Goal: Information Seeking & Learning: Get advice/opinions

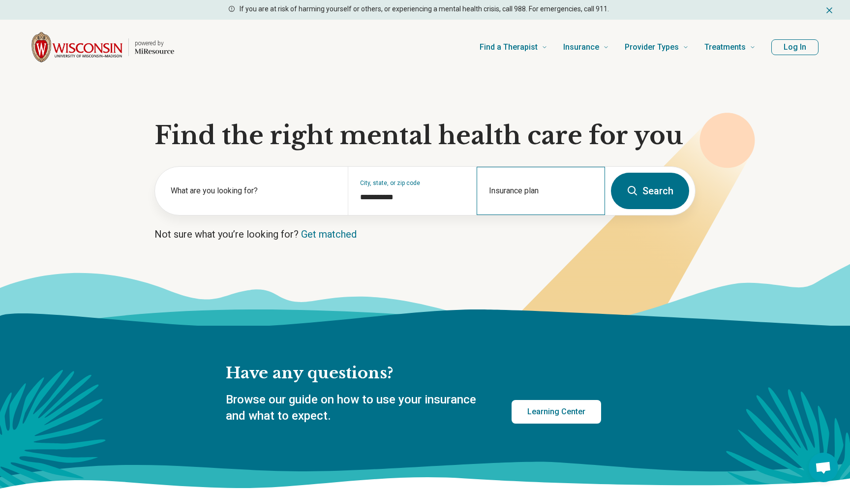
click at [511, 192] on div "Insurance plan" at bounding box center [540, 191] width 128 height 48
click at [523, 225] on div "Group Health Cooperative (GHC)" at bounding box center [542, 233] width 130 height 20
type input "**********"
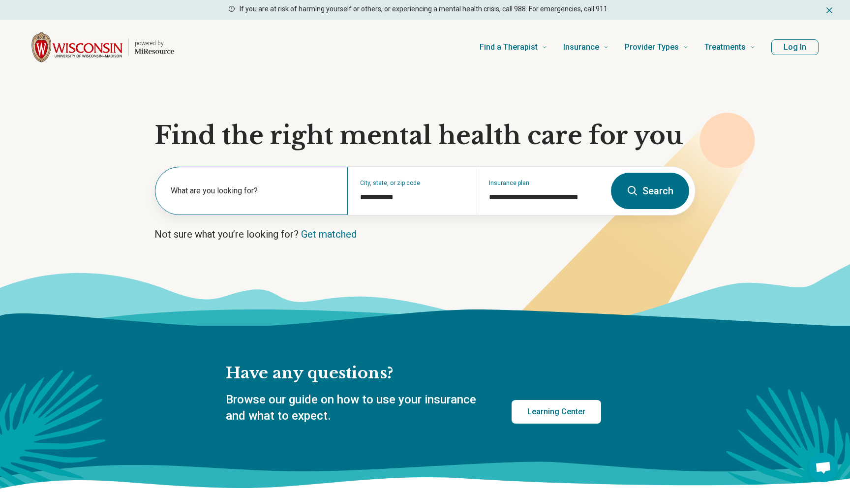
click at [272, 195] on label "What are you looking for?" at bounding box center [253, 191] width 165 height 12
click at [638, 199] on button "Search" at bounding box center [650, 191] width 78 height 36
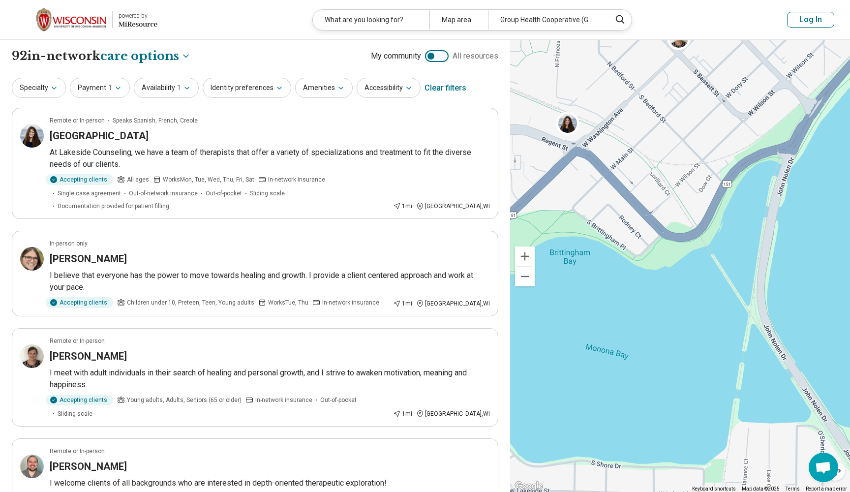
drag, startPoint x: 674, startPoint y: 170, endPoint x: 709, endPoint y: 491, distance: 323.0
click at [709, 491] on div "3 2 Keyboard shortcuts Map Data Map data ©2025 Map data ©2025 100 m Click to to…" at bounding box center [680, 266] width 340 height 452
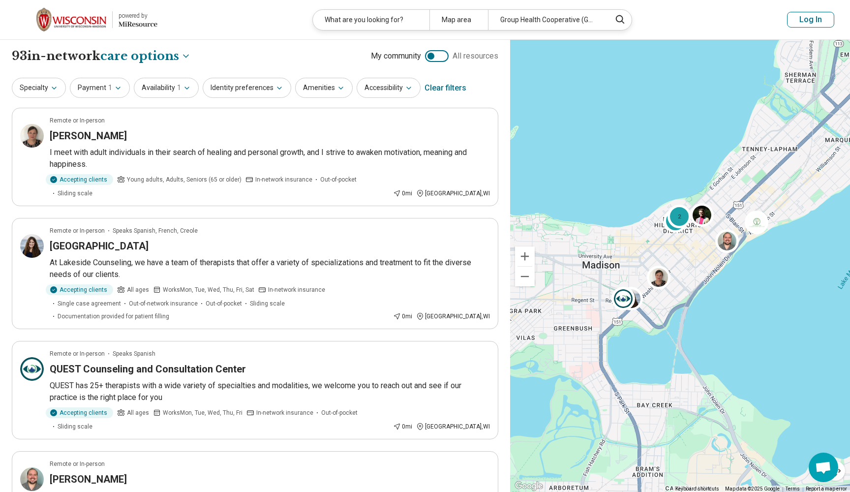
drag, startPoint x: 669, startPoint y: 273, endPoint x: 669, endPoint y: 322, distance: 48.2
click at [669, 322] on div "3 2" at bounding box center [680, 266] width 340 height 452
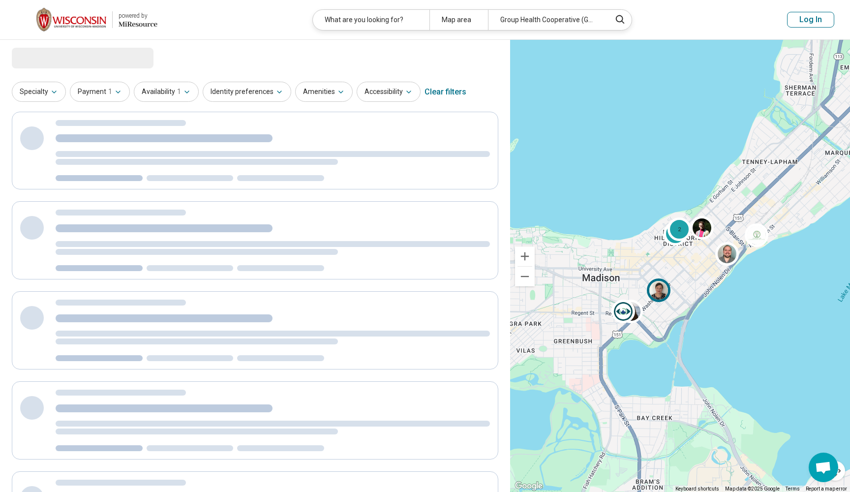
click at [659, 298] on img at bounding box center [659, 290] width 24 height 24
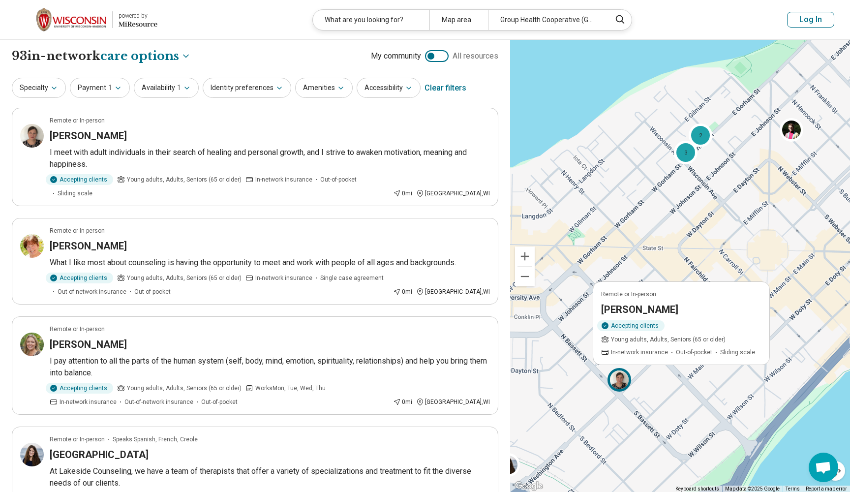
drag, startPoint x: 712, startPoint y: 224, endPoint x: 546, endPoint y: 207, distance: 166.6
click at [546, 207] on div "Remote or In-person [PERSON_NAME] Accepting clients Young adults, Adults, Senio…" at bounding box center [680, 266] width 340 height 452
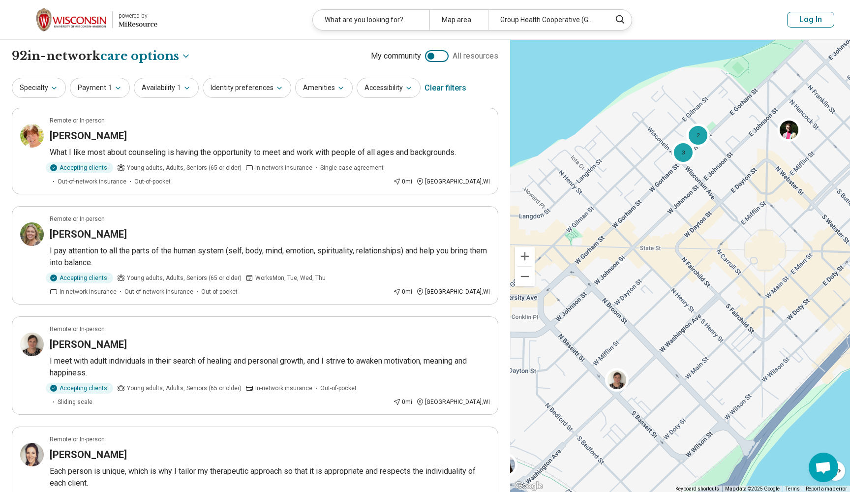
click at [682, 155] on div "3" at bounding box center [684, 153] width 24 height 24
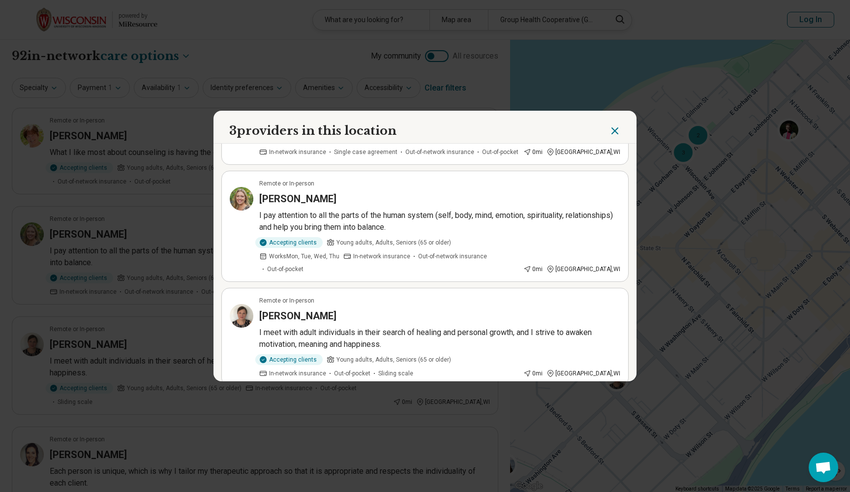
scroll to position [85, 0]
click at [622, 124] on header "3 providers in this location" at bounding box center [424, 127] width 423 height 33
click at [613, 129] on icon "Close" at bounding box center [615, 131] width 6 height 6
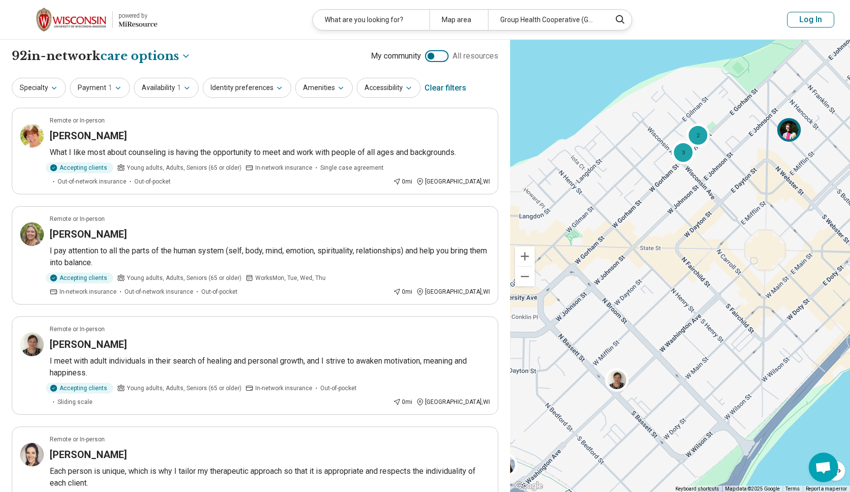
click at [791, 133] on img at bounding box center [789, 130] width 24 height 24
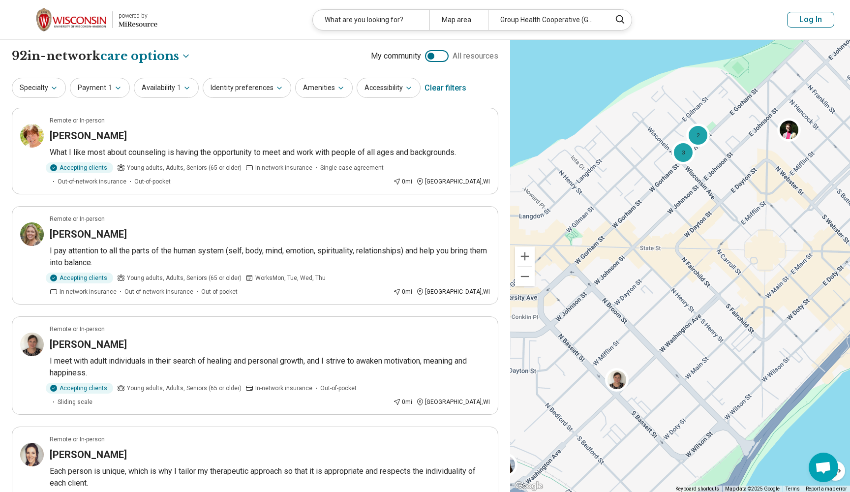
scroll to position [0, 0]
click at [51, 91] on icon "button" at bounding box center [54, 88] width 8 height 8
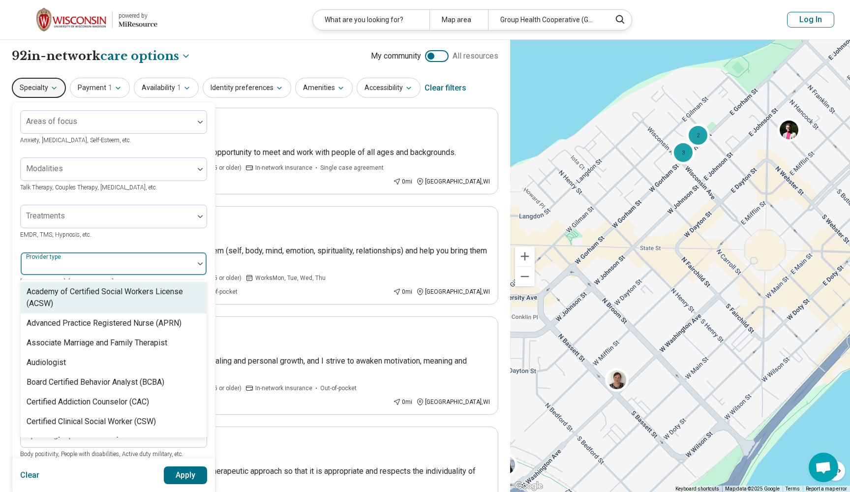
click at [125, 261] on div at bounding box center [107, 268] width 165 height 14
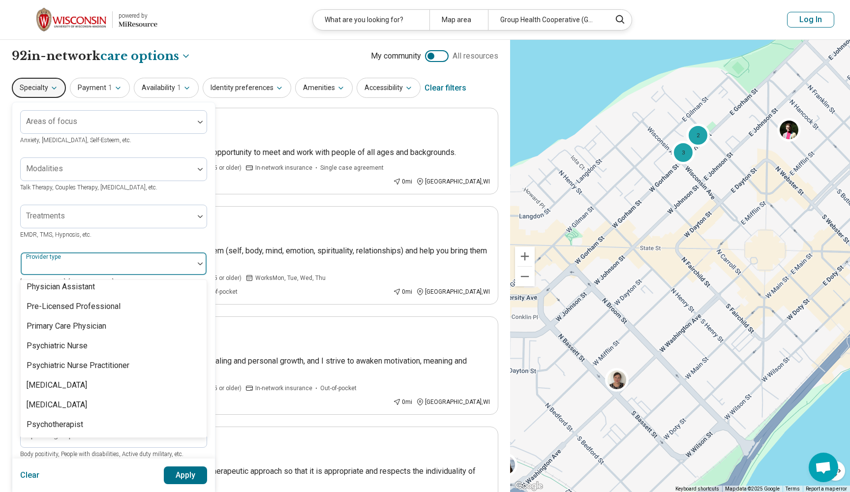
scroll to position [1236, 0]
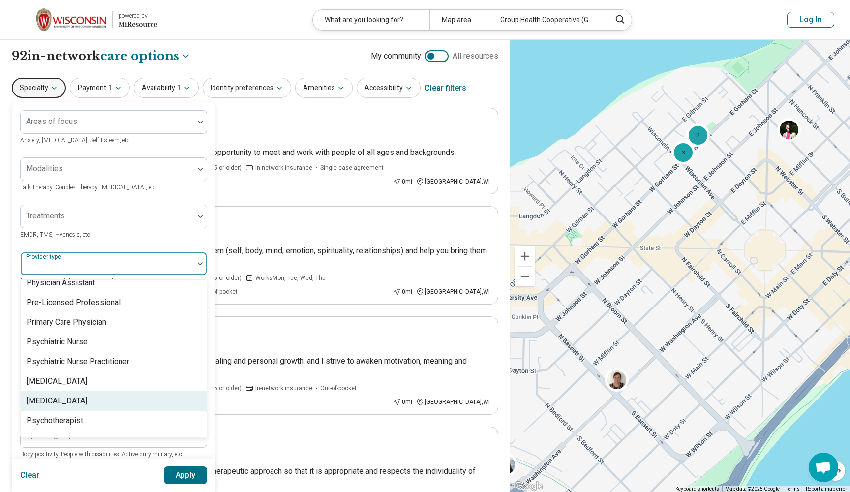
click at [107, 391] on div "[MEDICAL_DATA]" at bounding box center [114, 401] width 186 height 20
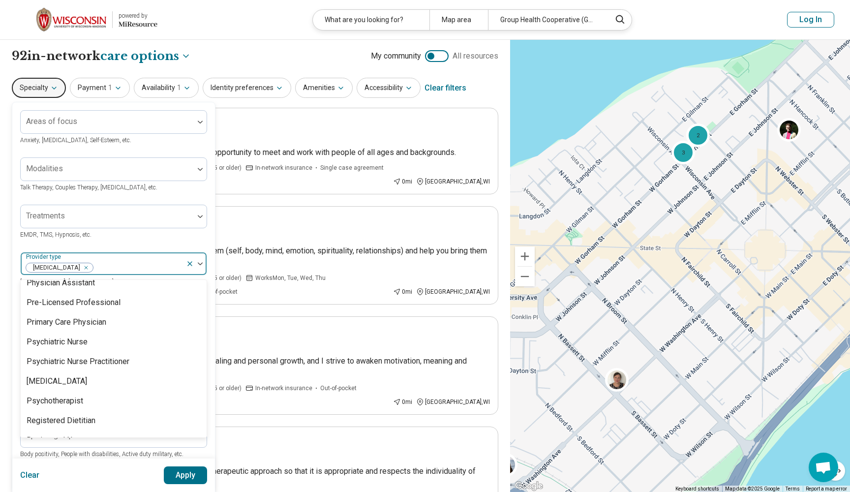
click at [187, 477] on button "Apply" at bounding box center [186, 475] width 44 height 18
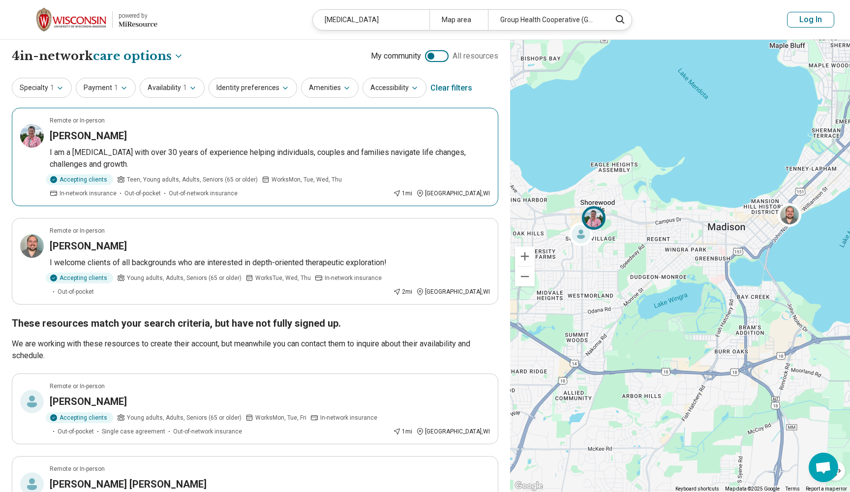
click at [591, 218] on img at bounding box center [594, 218] width 24 height 24
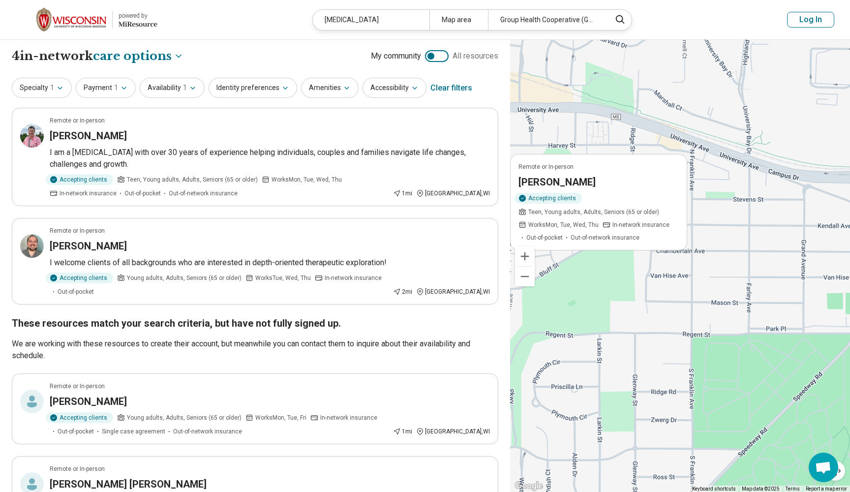
drag, startPoint x: 579, startPoint y: 165, endPoint x: 727, endPoint y: 377, distance: 258.4
click at [727, 377] on div "Remote or In-person [PERSON_NAME] Accepting clients Teen, Young adults, Adults,…" at bounding box center [680, 266] width 340 height 452
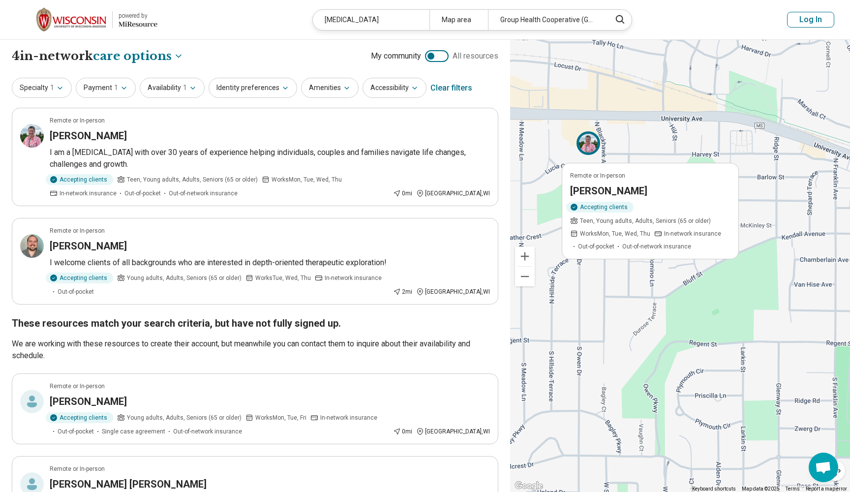
drag, startPoint x: 642, startPoint y: 340, endPoint x: 785, endPoint y: 345, distance: 143.2
click at [785, 345] on div "Remote or In-person [PERSON_NAME] Accepting clients Teen, Young adults, Adults,…" at bounding box center [680, 266] width 340 height 452
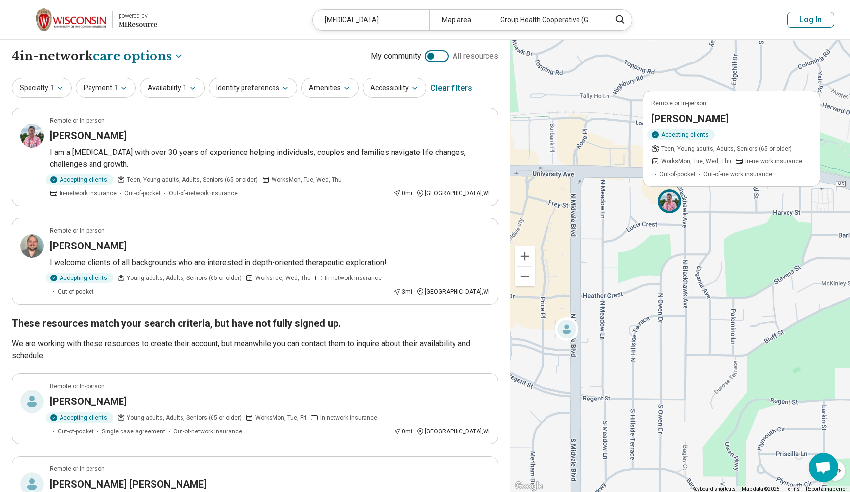
drag, startPoint x: 624, startPoint y: 152, endPoint x: 707, endPoint y: 210, distance: 100.5
click at [707, 210] on div "Remote or In-person [PERSON_NAME] Accepting clients Teen, Young adults, Adults,…" at bounding box center [680, 266] width 340 height 452
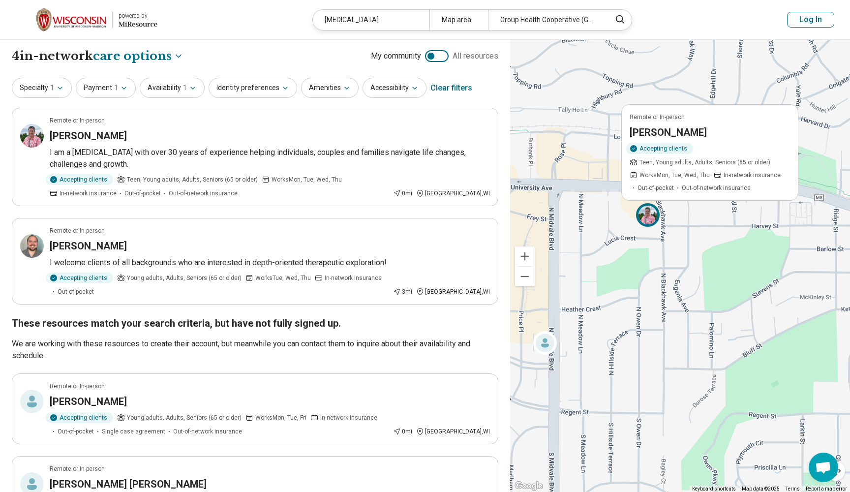
drag, startPoint x: 623, startPoint y: 246, endPoint x: 602, endPoint y: 260, distance: 25.5
click at [602, 260] on div "Remote or In-person [PERSON_NAME] Accepting clients Teen, Young adults, Adults,…" at bounding box center [680, 266] width 340 height 452
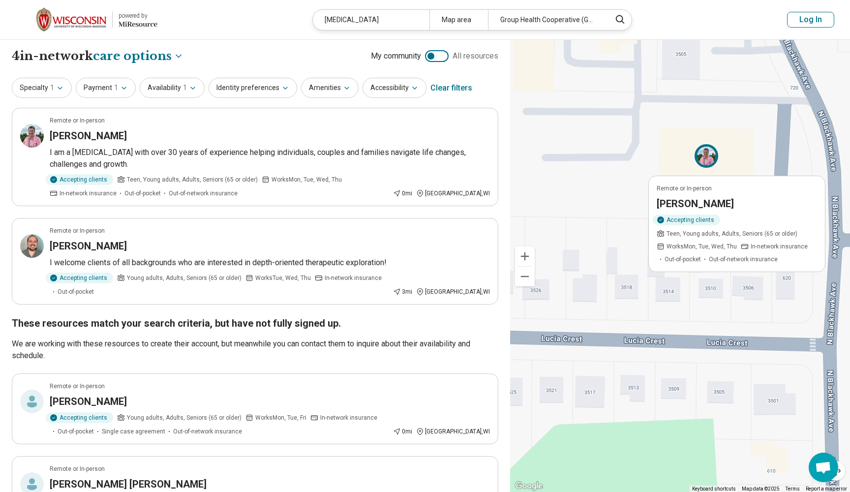
drag, startPoint x: 661, startPoint y: 188, endPoint x: 546, endPoint y: 371, distance: 216.3
click at [546, 371] on div "Remote or In-person [PERSON_NAME] Accepting clients Teen, Young adults, Adults,…" at bounding box center [680, 266] width 340 height 452
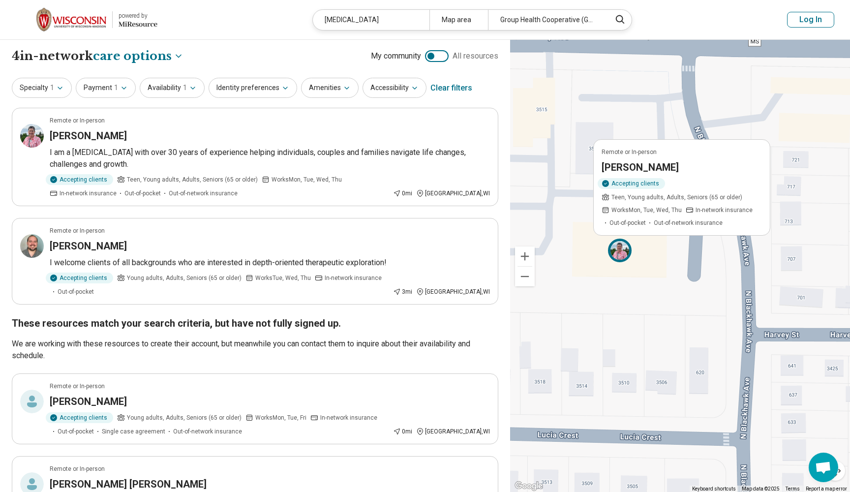
drag, startPoint x: 605, startPoint y: 218, endPoint x: 520, endPoint y: 312, distance: 127.0
click at [520, 312] on div "Remote or In-person [PERSON_NAME] Accepting clients Teen, Young adults, Adults,…" at bounding box center [680, 266] width 340 height 452
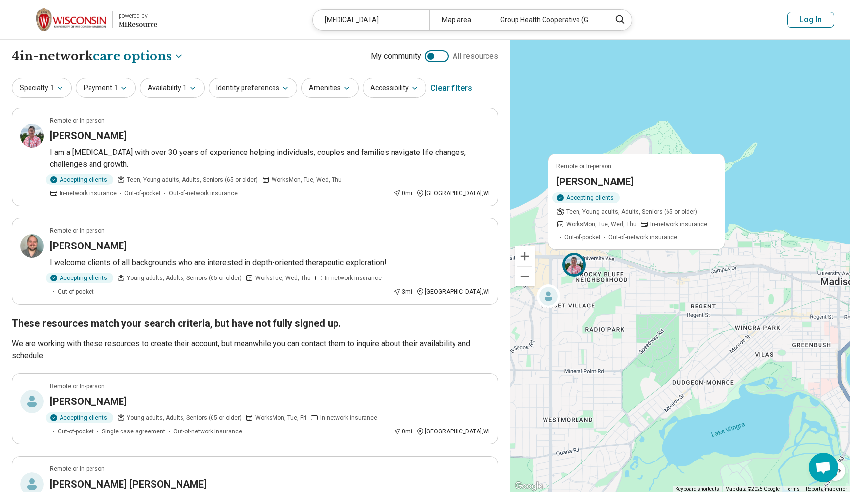
drag, startPoint x: 776, startPoint y: 302, endPoint x: 645, endPoint y: 279, distance: 133.3
click at [292, 242] on div "[PERSON_NAME]" at bounding box center [270, 246] width 440 height 14
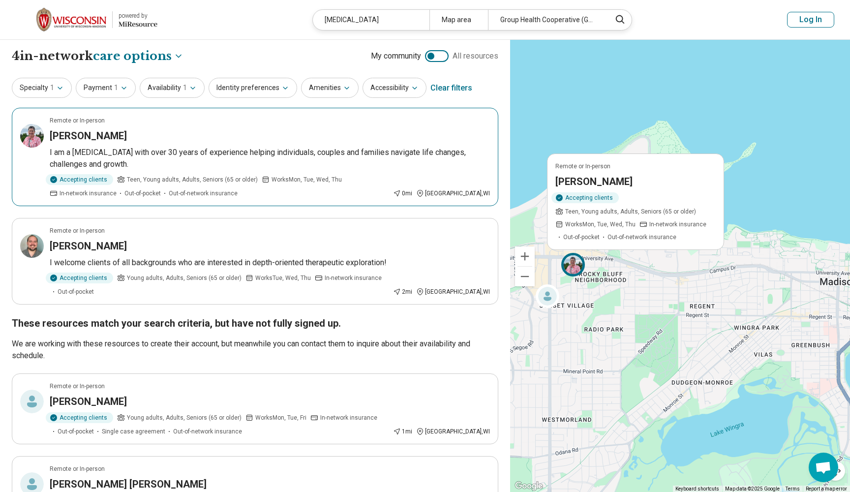
click at [364, 139] on div "[PERSON_NAME]" at bounding box center [270, 136] width 440 height 14
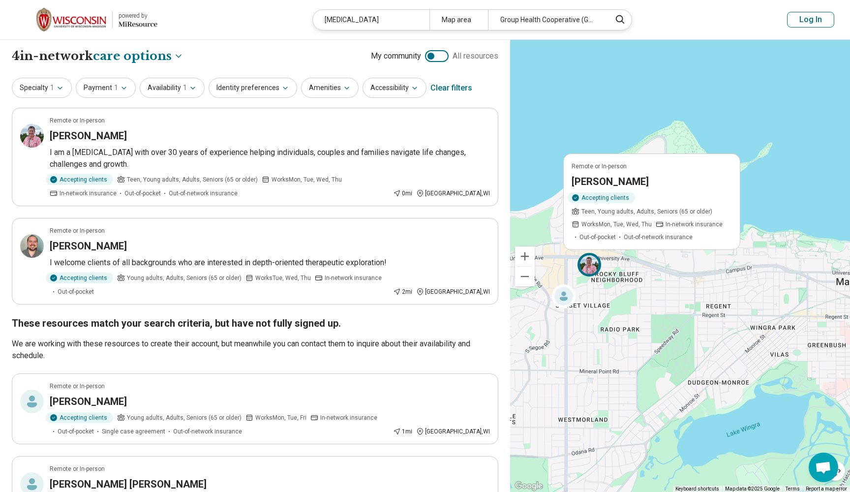
drag, startPoint x: 621, startPoint y: 306, endPoint x: 639, endPoint y: 306, distance: 17.7
click at [639, 306] on div "Remote or In-person [PERSON_NAME] Accepting clients Teen, Young adults, Adults,…" at bounding box center [680, 266] width 340 height 452
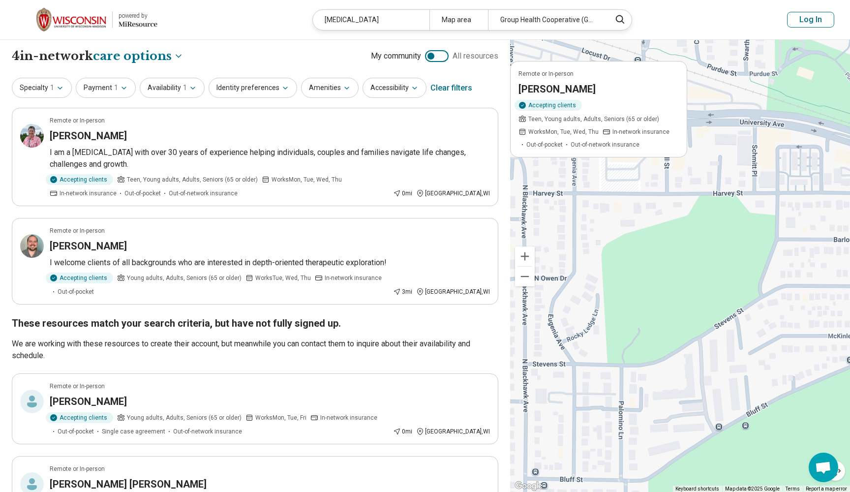
drag, startPoint x: 631, startPoint y: 239, endPoint x: 771, endPoint y: 320, distance: 162.3
click at [771, 320] on div "Remote or In-person [PERSON_NAME] Accepting clients Teen, Young adults, Adults,…" at bounding box center [680, 266] width 340 height 452
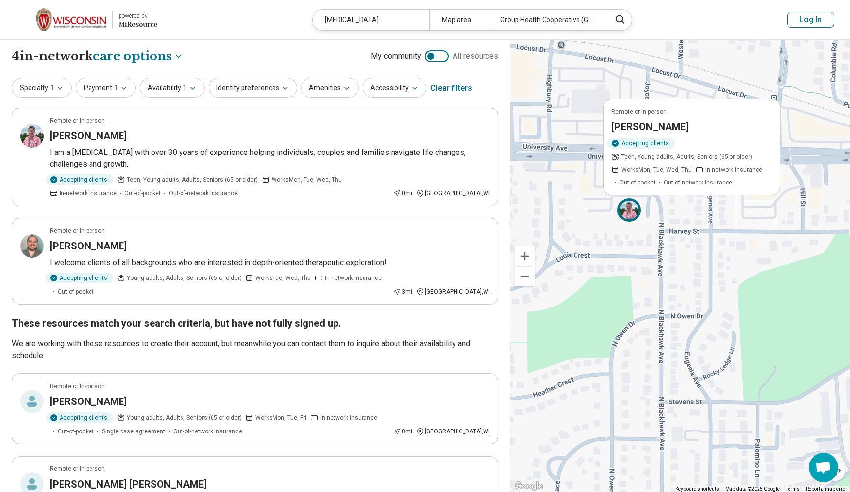
drag, startPoint x: 610, startPoint y: 241, endPoint x: 746, endPoint y: 278, distance: 141.1
click at [746, 278] on div "Remote or In-person [PERSON_NAME] Accepting clients Teen, Young adults, Adults,…" at bounding box center [680, 266] width 340 height 452
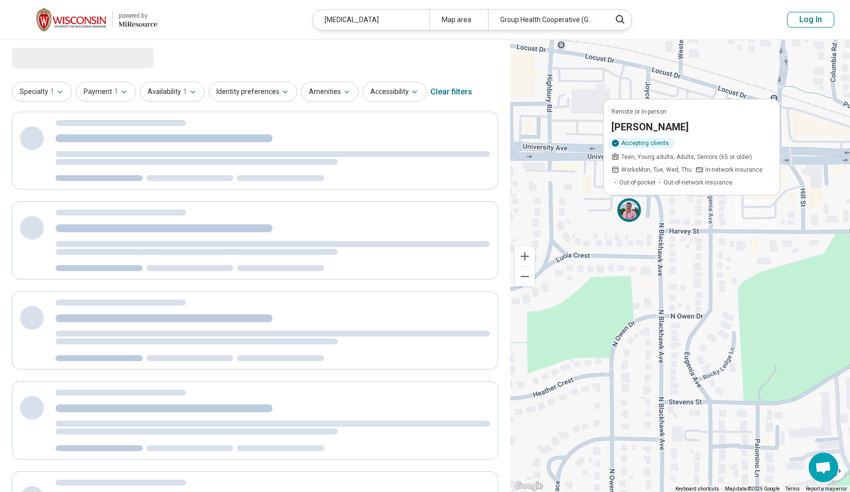
select select "***"
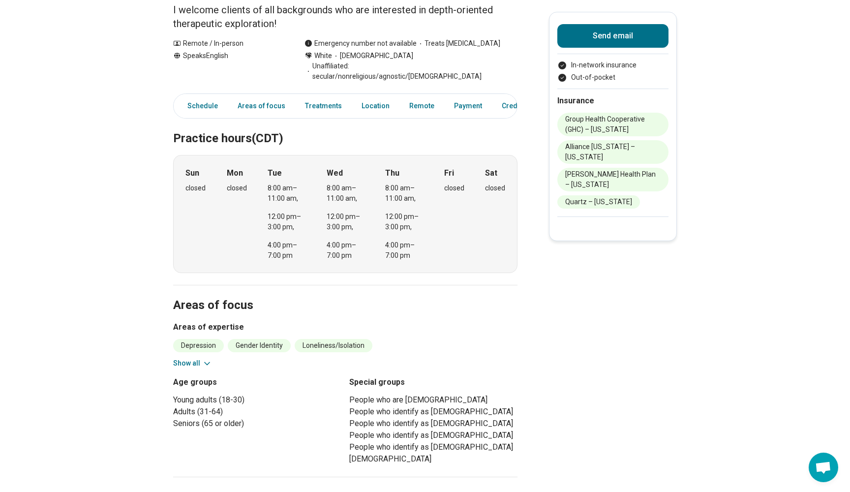
scroll to position [184, 0]
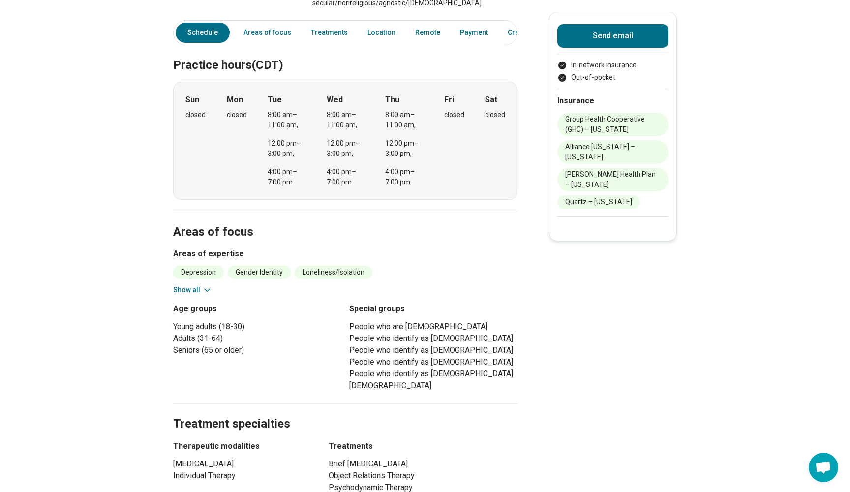
click at [202, 285] on icon at bounding box center [207, 290] width 10 height 10
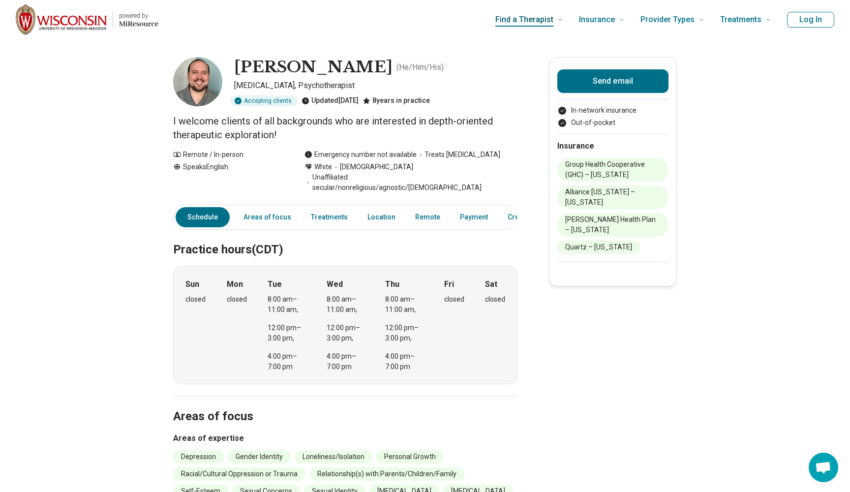
scroll to position [0, 0]
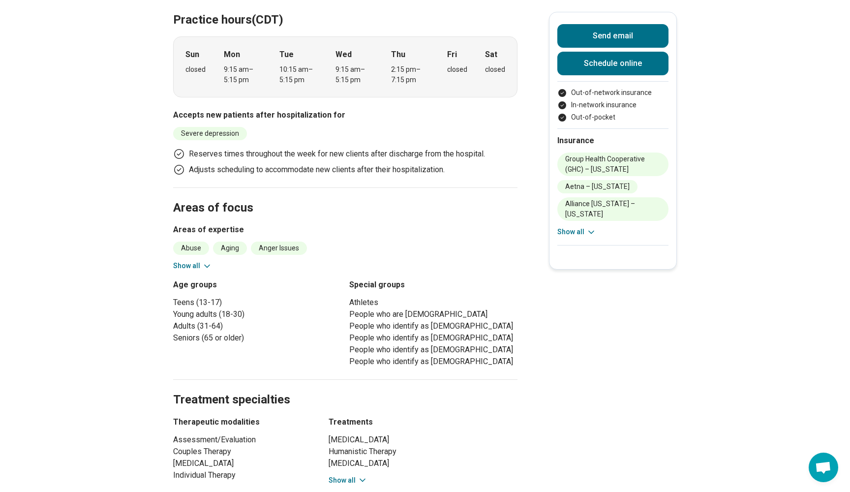
scroll to position [297, 0]
click at [195, 264] on button "Show all" at bounding box center [192, 266] width 39 height 10
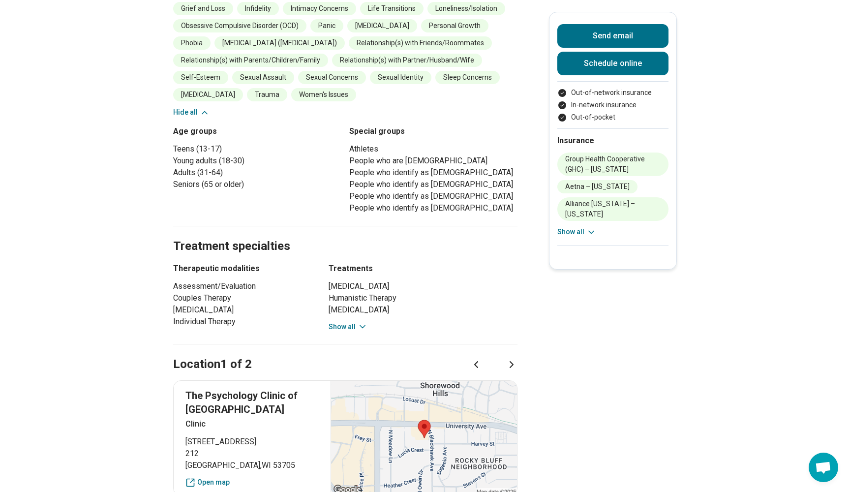
scroll to position [580, 0]
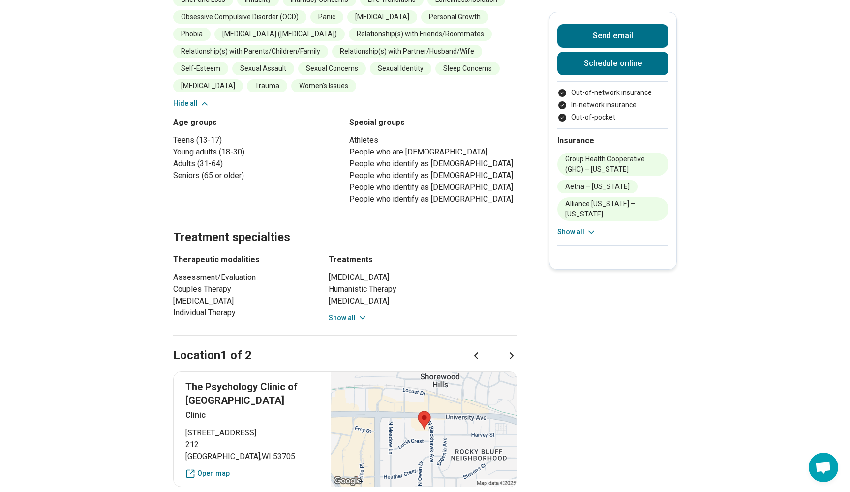
click at [333, 313] on button "Show all" at bounding box center [347, 318] width 39 height 10
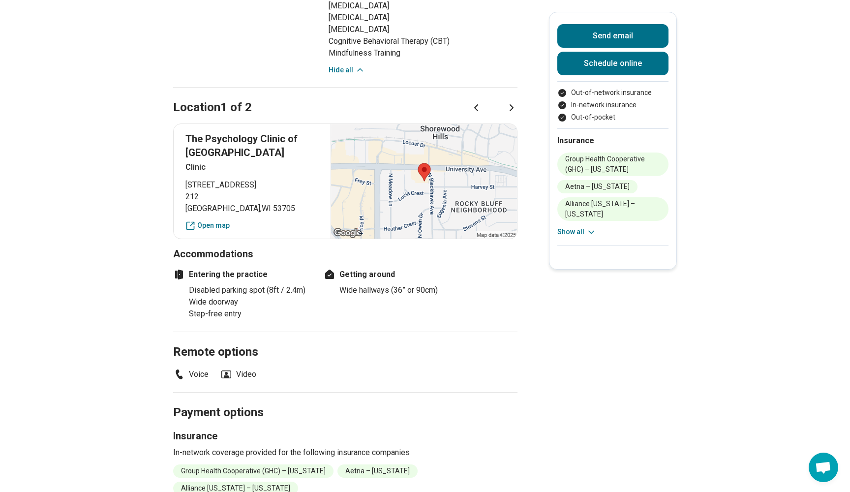
scroll to position [911, 0]
click at [512, 107] on icon at bounding box center [511, 108] width 3 height 6
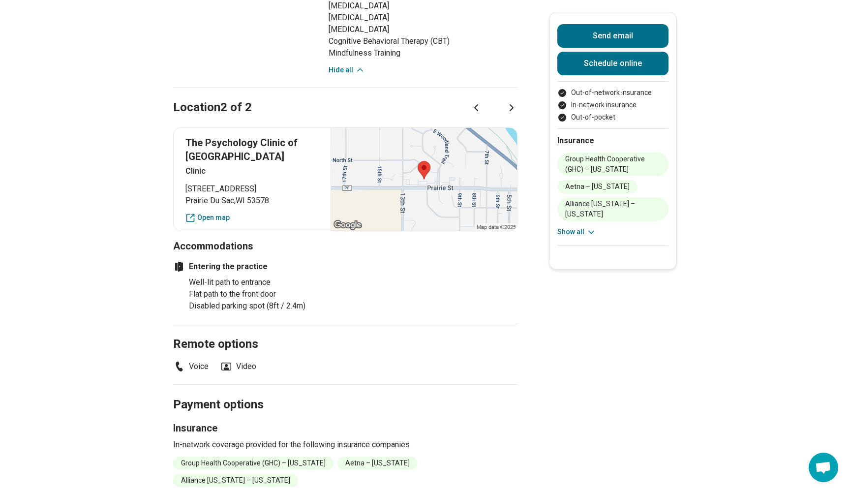
click at [473, 104] on icon at bounding box center [476, 108] width 12 height 12
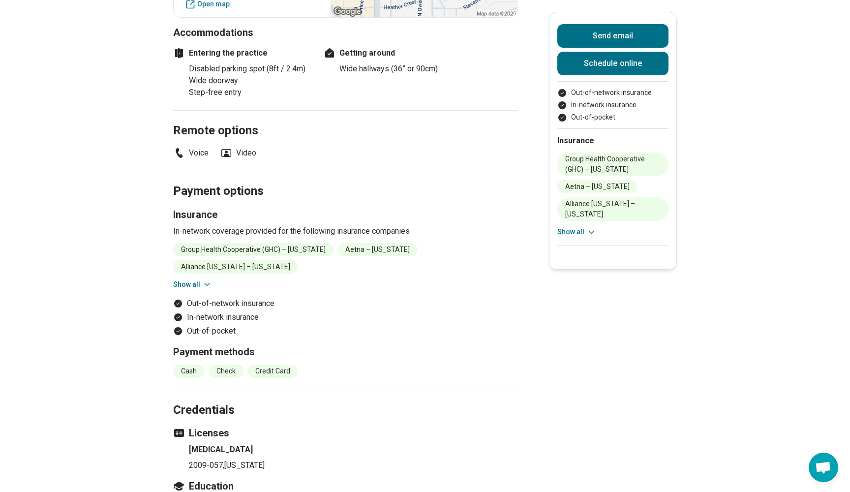
scroll to position [1132, 0]
click at [193, 284] on button "Show all" at bounding box center [192, 284] width 39 height 10
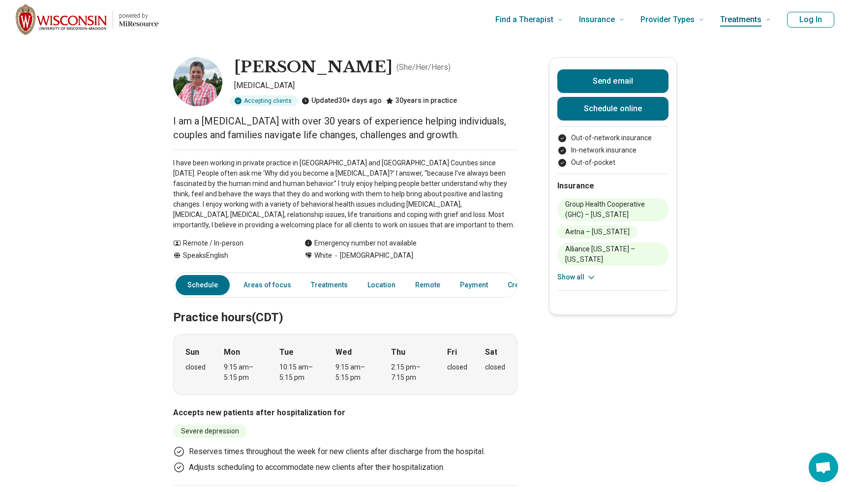
scroll to position [0, 0]
